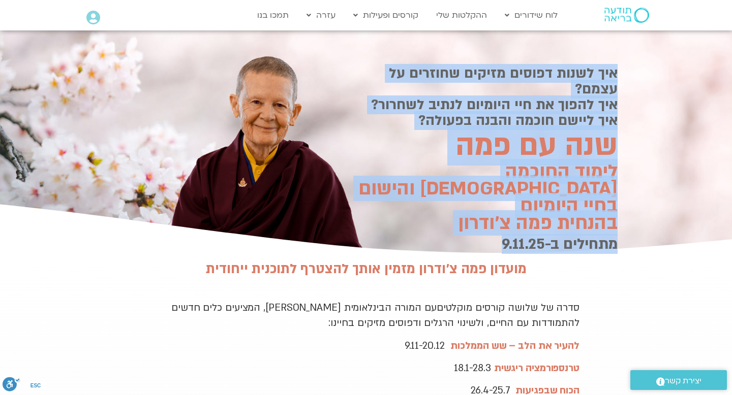
drag, startPoint x: 636, startPoint y: 208, endPoint x: 494, endPoint y: 211, distance: 141.3
click at [494, 211] on section "איך לשנות דפוסים מזיקים שחוזרים על עצמם? איך להפוך את חיי היומיום לנתיב לשחרור?…" at bounding box center [366, 143] width 732 height 226
click at [494, 236] on h2 "מתחילים ב-9.11.25" at bounding box center [480, 244] width 274 height 17
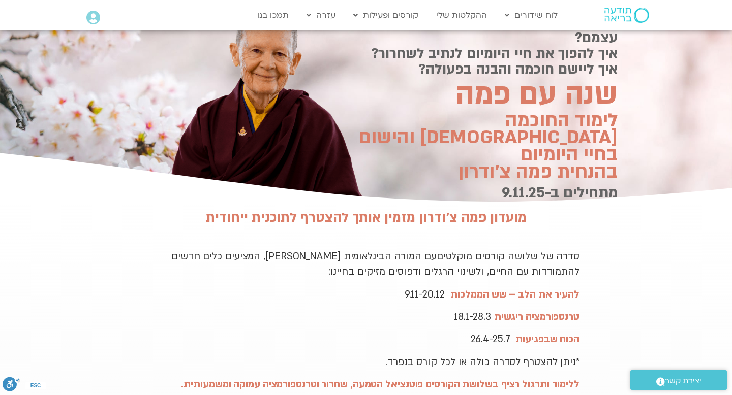
scroll to position [54, 0]
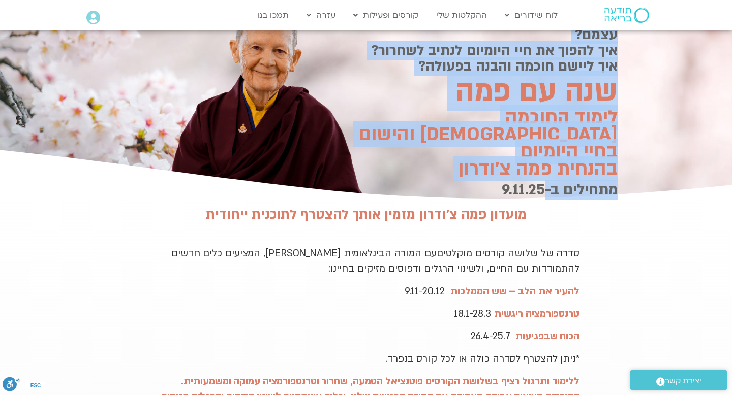
drag, startPoint x: 619, startPoint y: 158, endPoint x: 545, endPoint y: 161, distance: 74.7
click at [544, 161] on section "איך לשנות דפוסים מזיקים שחוזרים על עצמם? איך להפוך את חיי היומיום לנתיב לשחרור?…" at bounding box center [366, 89] width 732 height 226
click at [545, 181] on h2 "מתחילים ב-9.11.25" at bounding box center [480, 189] width 274 height 17
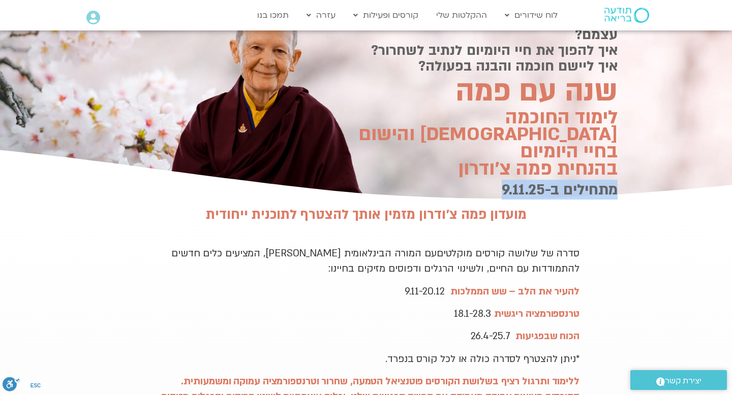
drag, startPoint x: 490, startPoint y: 158, endPoint x: 615, endPoint y: 158, distance: 125.0
click at [615, 181] on h2 "מתחילים ב-9.11.25" at bounding box center [480, 189] width 274 height 17
copy h2 "מתחילים ב-9.11.25"
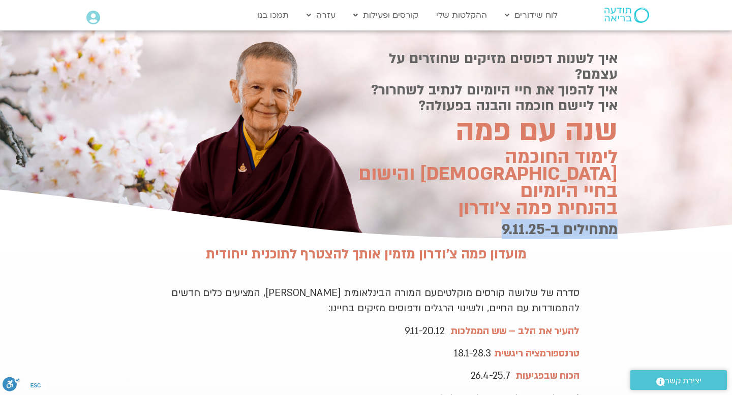
scroll to position [5, 0]
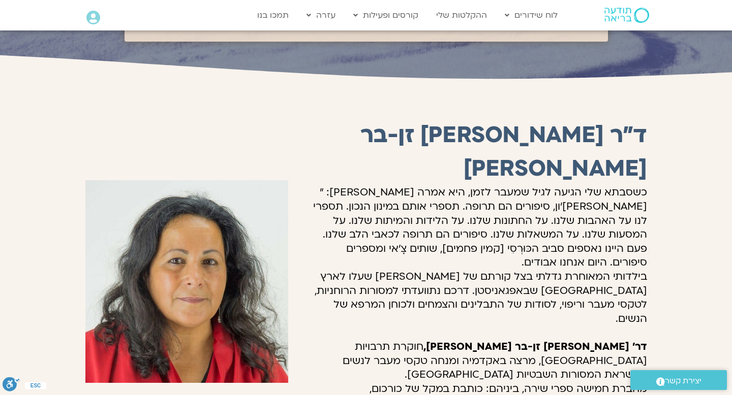
scroll to position [909, 0]
